Goal: Transaction & Acquisition: Purchase product/service

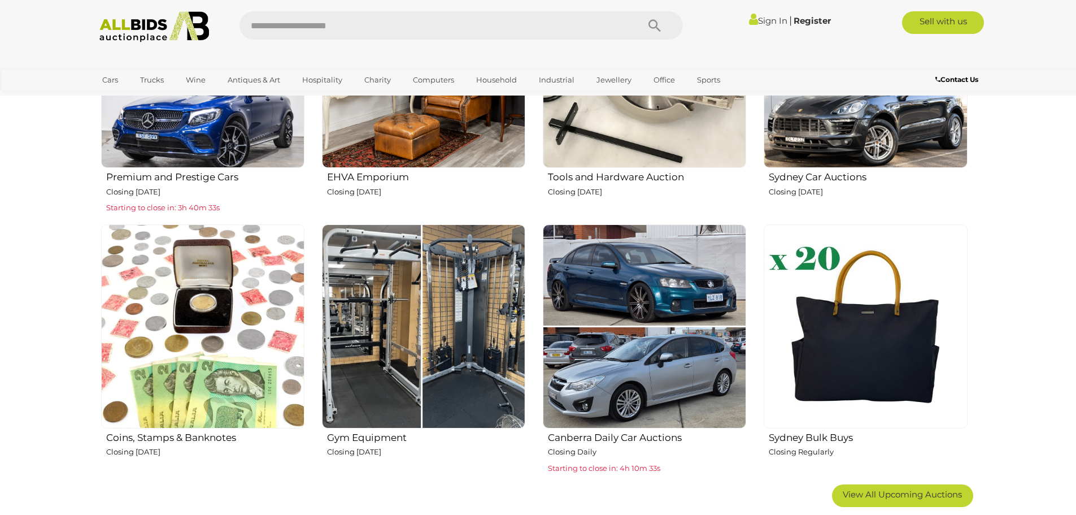
scroll to position [791, 0]
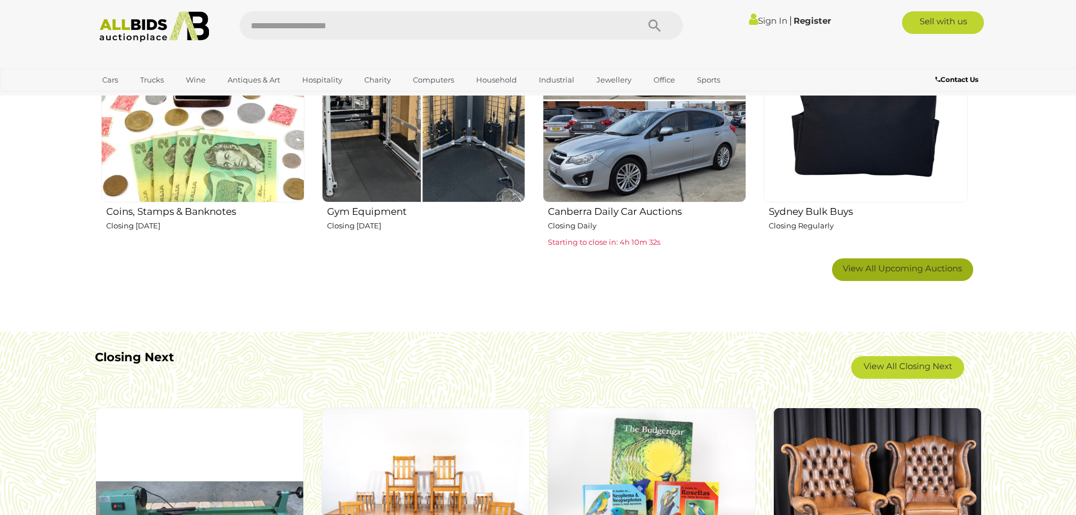
click at [924, 278] on link "View All Upcoming Auctions" at bounding box center [902, 269] width 141 height 23
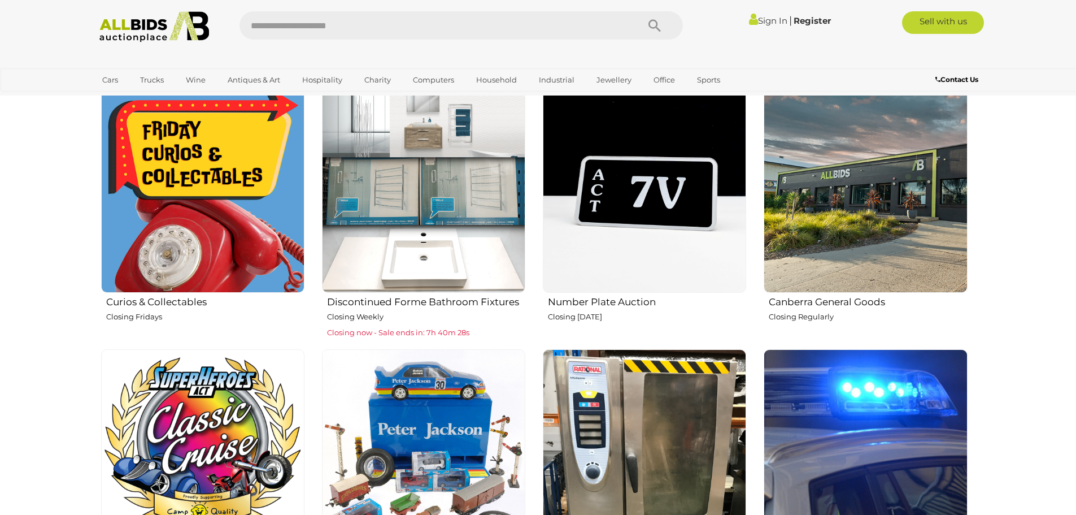
scroll to position [1130, 0]
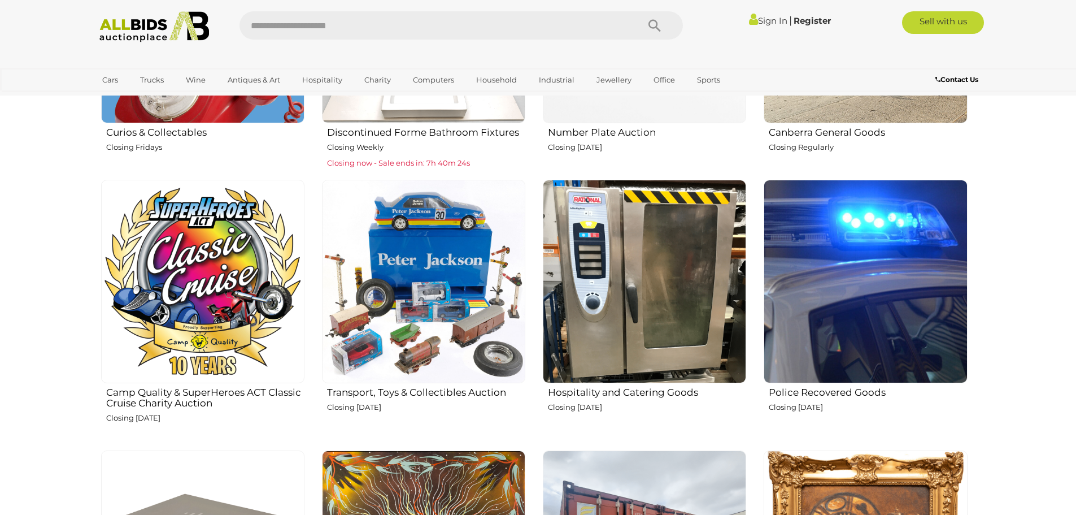
click at [411, 279] on img at bounding box center [423, 281] width 203 height 203
click at [135, 280] on img at bounding box center [202, 281] width 203 height 203
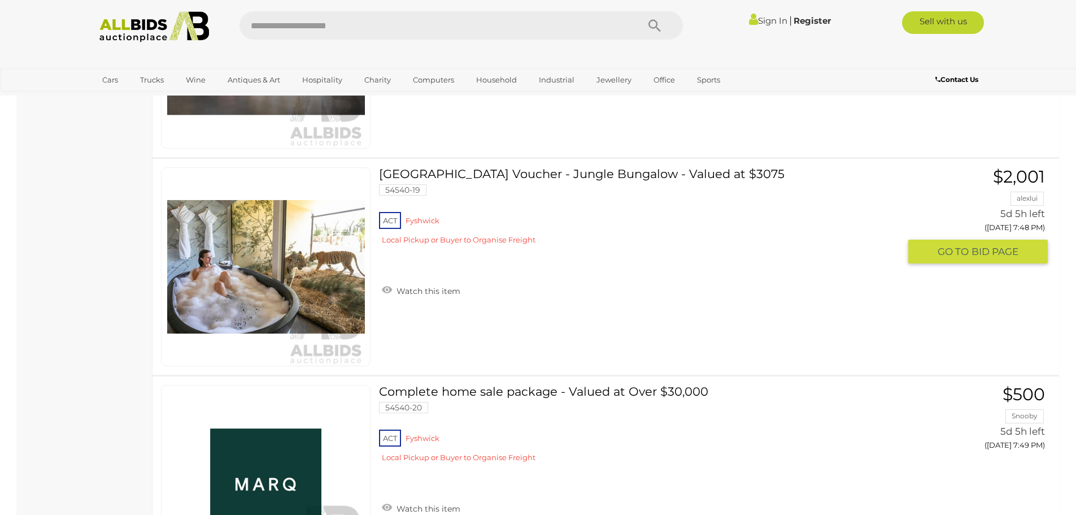
scroll to position [3673, 0]
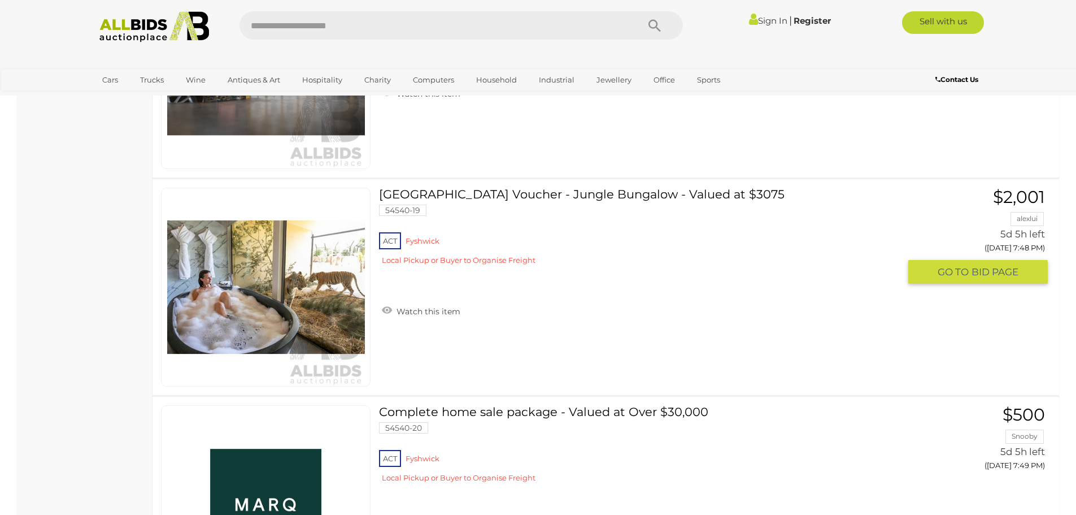
click at [626, 194] on link "Jamala Wildlife Lodge Voucher - Jungle Bungalow - Valued at $3075 54540-19 ACT …" at bounding box center [644, 231] width 512 height 86
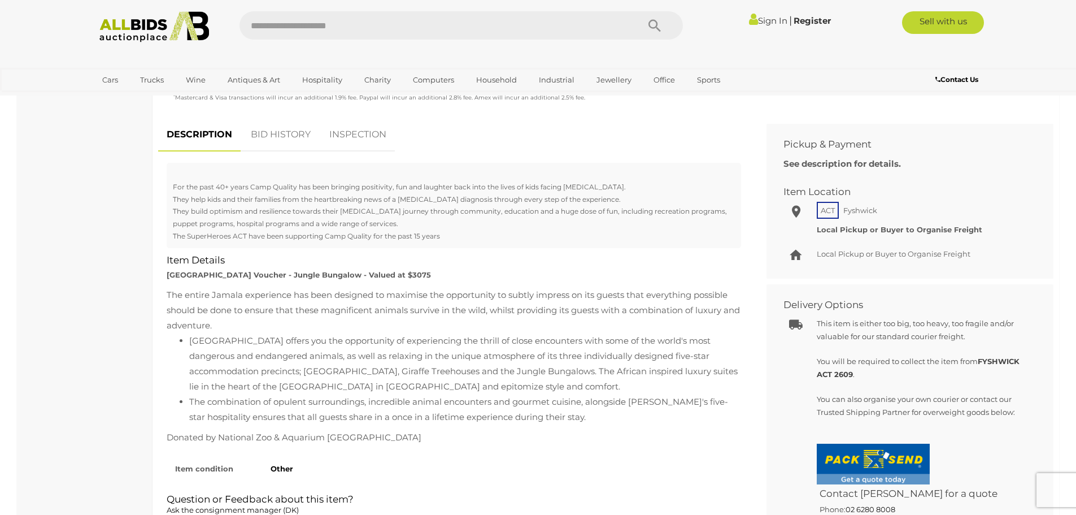
scroll to position [396, 0]
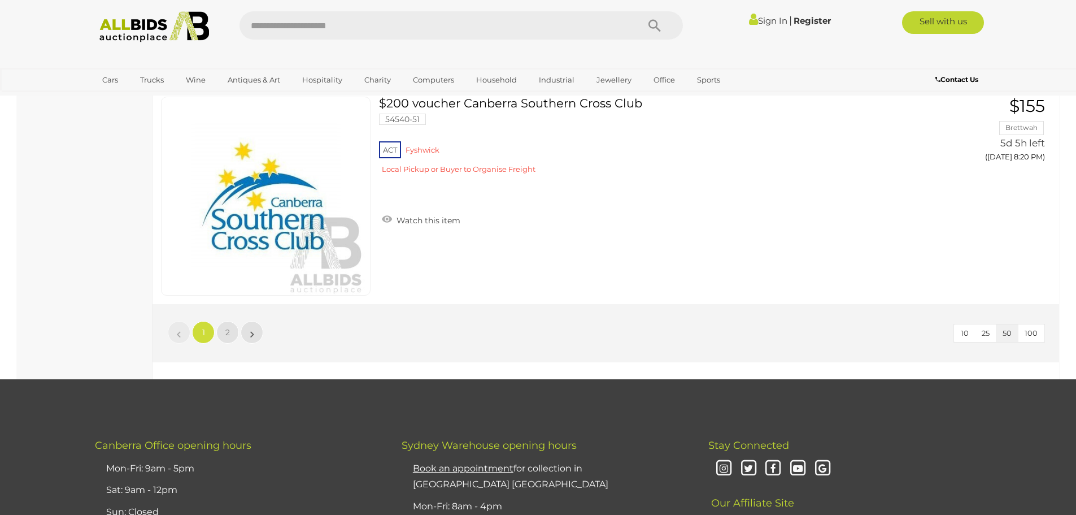
scroll to position [10743, 0]
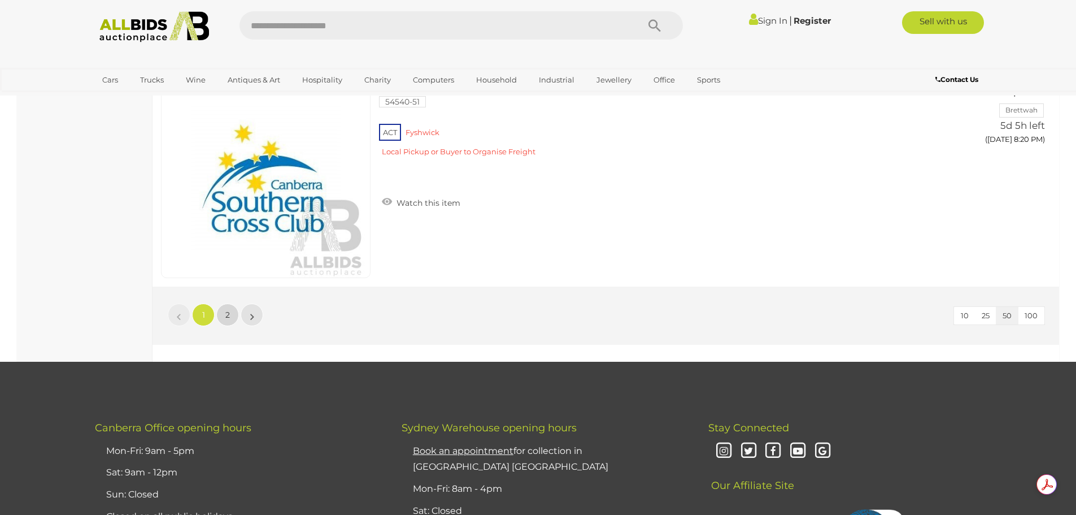
click at [230, 319] on link "2" at bounding box center [227, 314] width 23 height 23
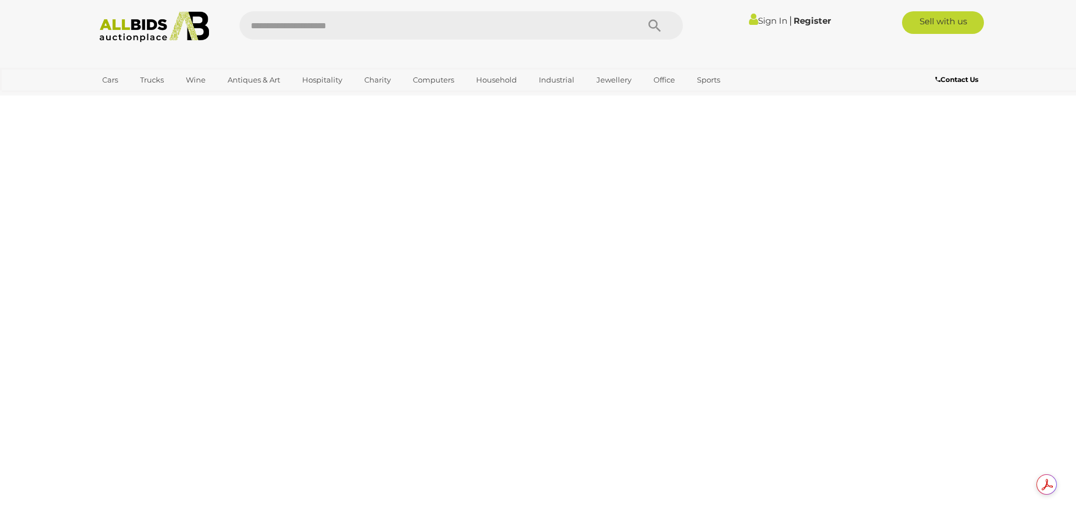
scroll to position [39, 0]
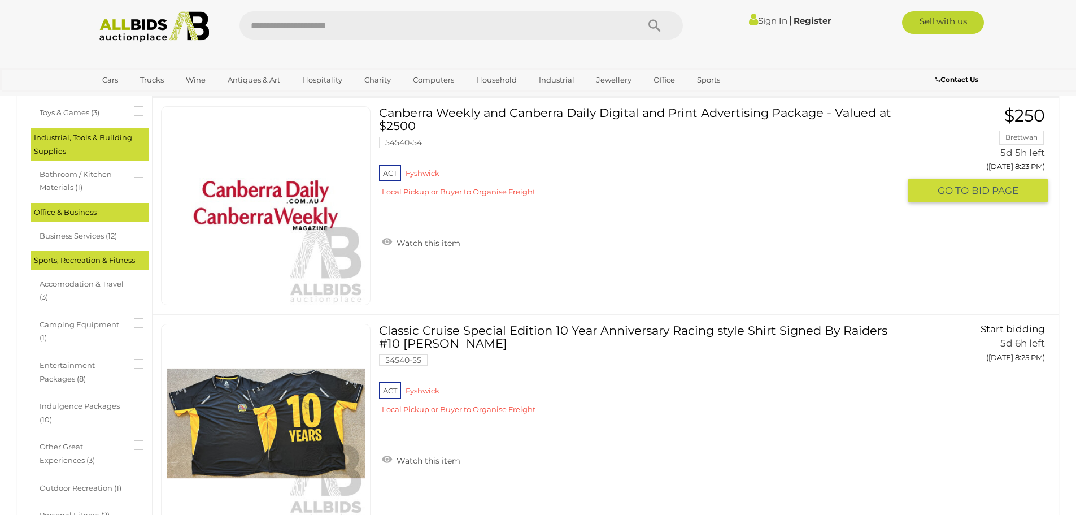
scroll to position [774, 0]
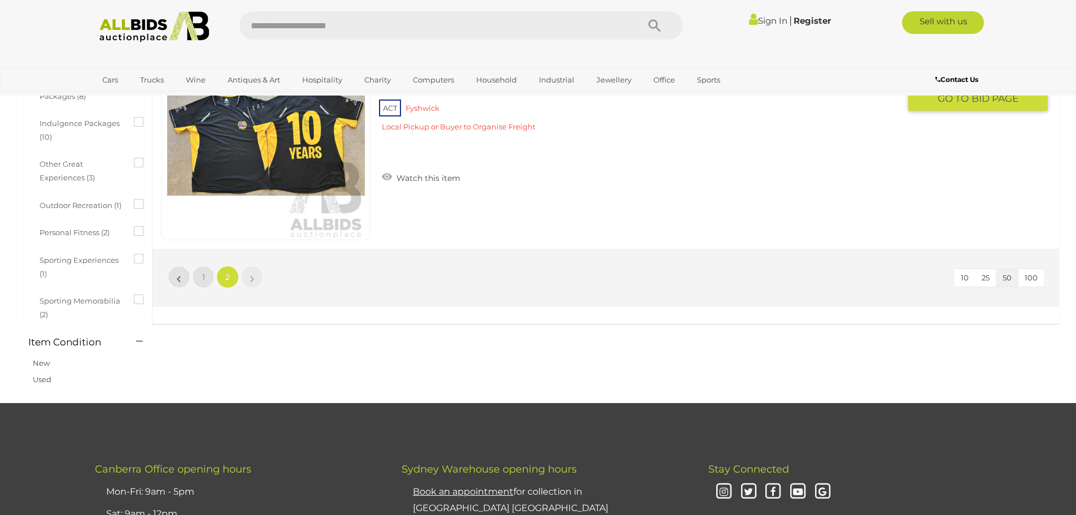
drag, startPoint x: 684, startPoint y: 242, endPoint x: 680, endPoint y: 228, distance: 14.7
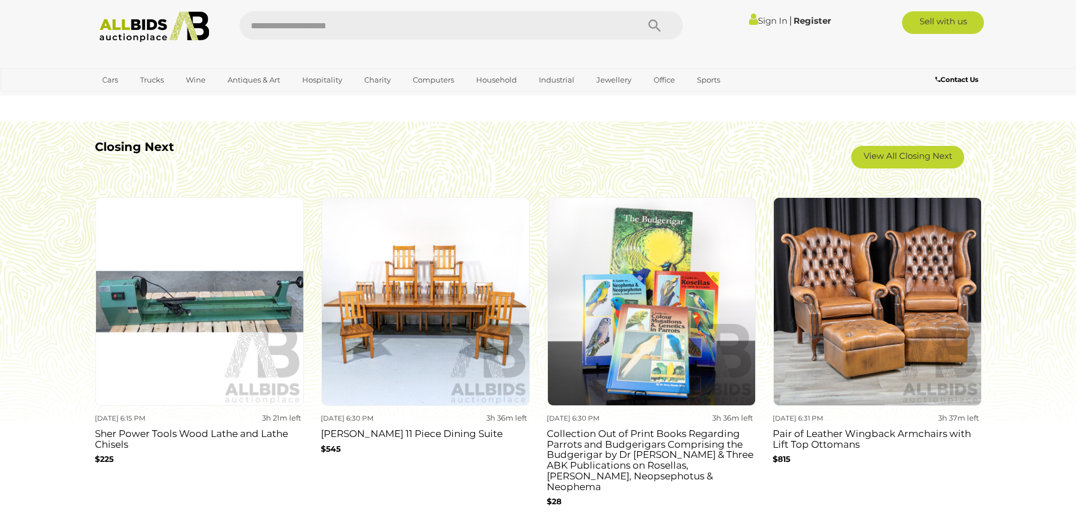
scroll to position [735, 0]
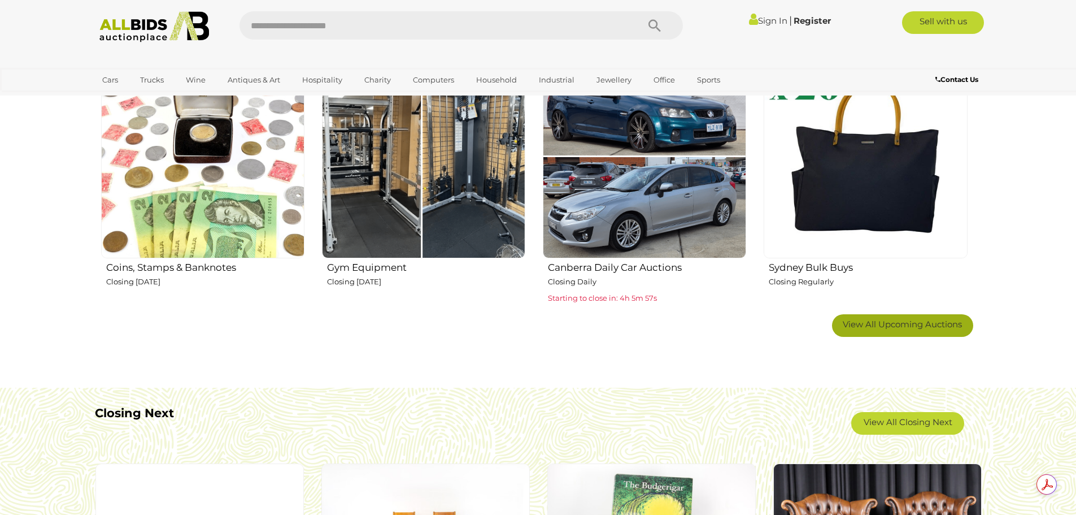
click at [916, 325] on span "View All Upcoming Auctions" at bounding box center [902, 324] width 119 height 11
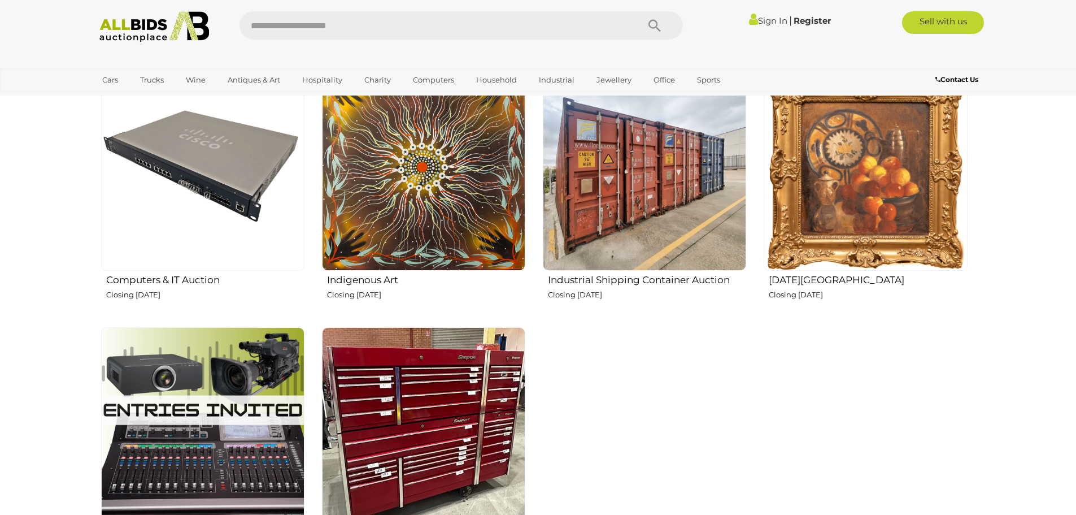
scroll to position [1526, 0]
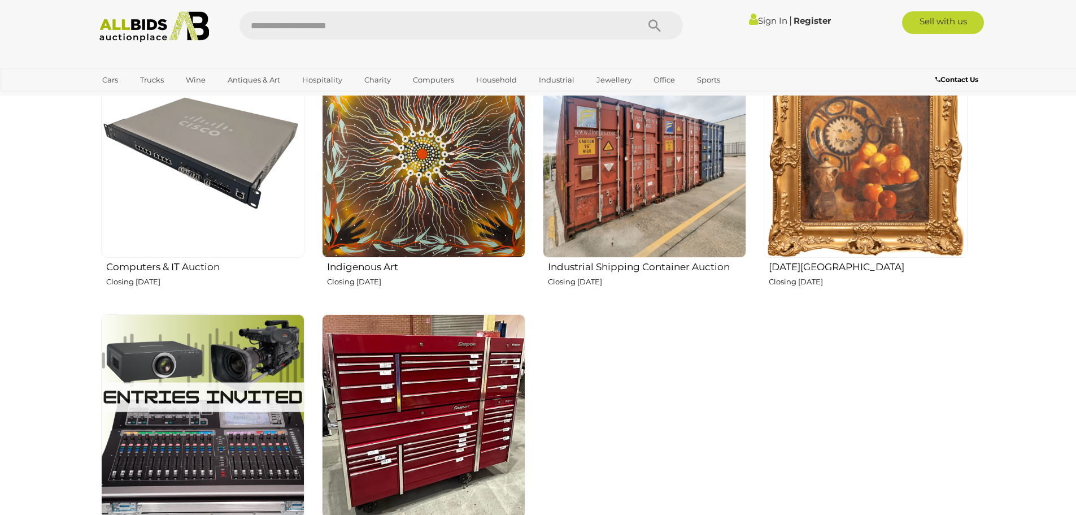
click at [913, 151] on img at bounding box center [865, 155] width 203 height 203
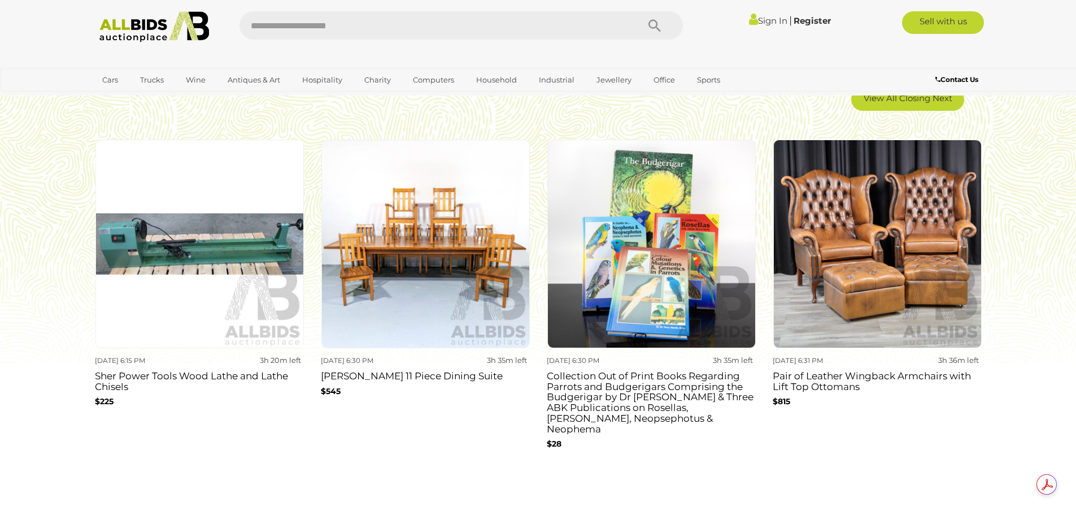
scroll to position [2091, 0]
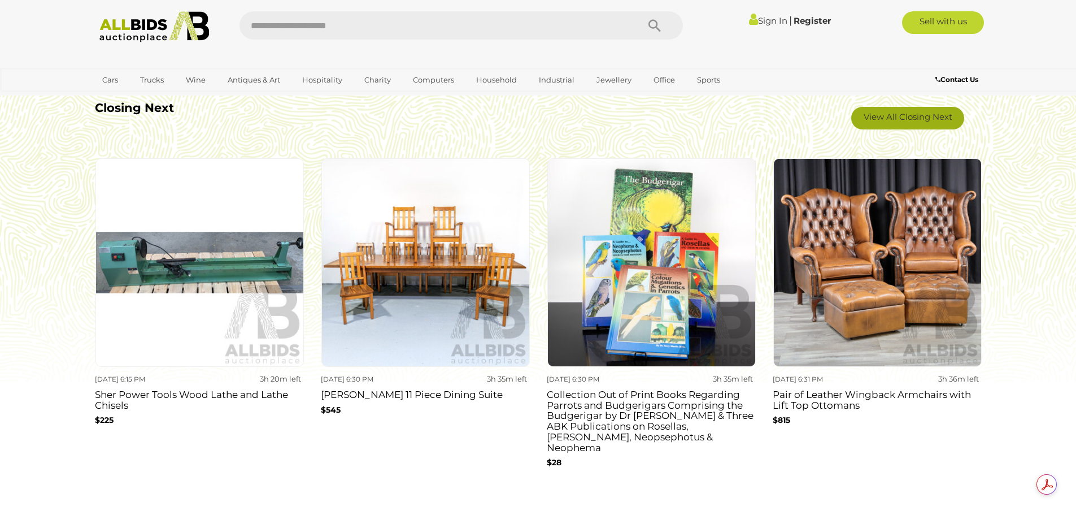
click at [906, 114] on link "View All Closing Next" at bounding box center [908, 118] width 113 height 23
